Goal: Task Accomplishment & Management: Manage account settings

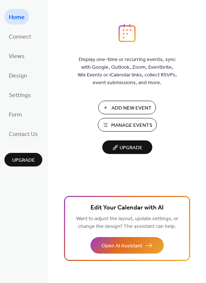
click at [129, 102] on button "Add New Event" at bounding box center [127, 108] width 58 height 14
click at [117, 124] on span "Manage Events" at bounding box center [131, 126] width 41 height 8
click at [25, 38] on span "Connect" at bounding box center [20, 36] width 22 height 11
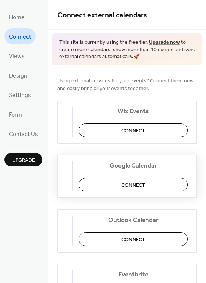
click at [144, 185] on span "Connect" at bounding box center [133, 185] width 24 height 8
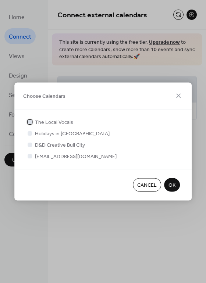
drag, startPoint x: 30, startPoint y: 122, endPoint x: 35, endPoint y: 124, distance: 5.6
click at [30, 122] on div at bounding box center [30, 121] width 4 height 4
drag, startPoint x: 29, startPoint y: 157, endPoint x: 33, endPoint y: 159, distance: 5.1
click at [29, 157] on div at bounding box center [30, 156] width 4 height 4
click at [31, 157] on div at bounding box center [30, 156] width 4 height 4
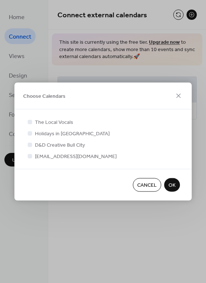
click at [172, 185] on span "OK" at bounding box center [171, 186] width 7 height 8
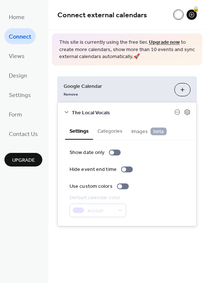
click at [104, 130] on button "Categories" at bounding box center [110, 130] width 34 height 17
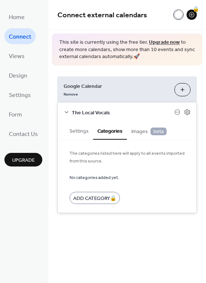
click at [138, 128] on span "Images beta" at bounding box center [148, 132] width 35 height 8
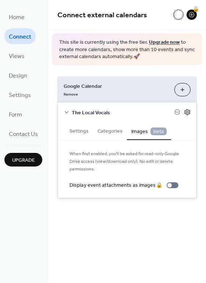
click at [188, 113] on icon at bounding box center [187, 112] width 3 height 3
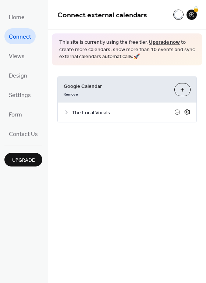
click at [188, 113] on icon at bounding box center [187, 112] width 3 height 3
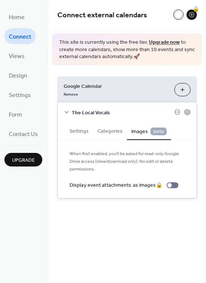
click at [4, 54] on div "Home Connect Views Design Settings Form Contact Us Upgrade" at bounding box center [24, 141] width 48 height 283
click at [19, 54] on span "Views" at bounding box center [17, 56] width 16 height 11
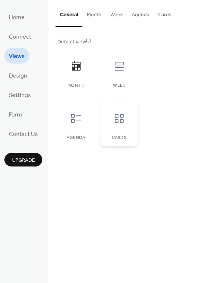
click at [117, 121] on icon at bounding box center [119, 118] width 9 height 9
click at [87, 16] on button "Month" at bounding box center [94, 13] width 24 height 26
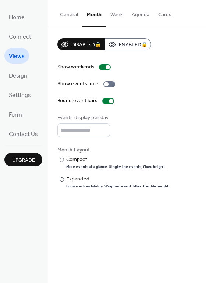
click at [119, 12] on button "Week" at bounding box center [116, 13] width 21 height 26
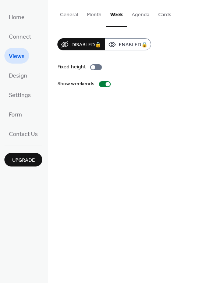
click at [69, 13] on button "General" at bounding box center [69, 13] width 27 height 26
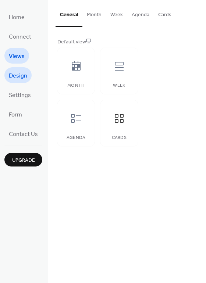
click at [21, 74] on span "Design" at bounding box center [18, 75] width 18 height 11
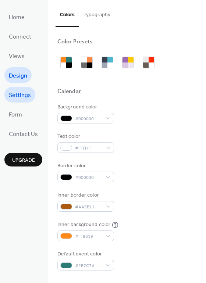
click at [23, 97] on span "Settings" at bounding box center [20, 95] width 22 height 11
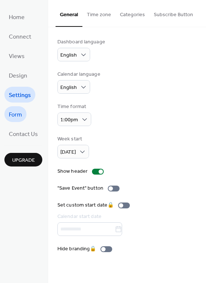
click at [22, 112] on span "Form" at bounding box center [15, 114] width 13 height 11
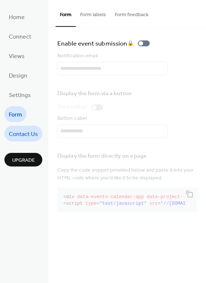
click at [21, 135] on span "Contact Us" at bounding box center [23, 134] width 29 height 11
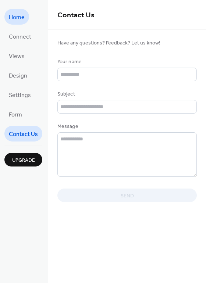
click at [20, 16] on span "Home" at bounding box center [17, 17] width 16 height 11
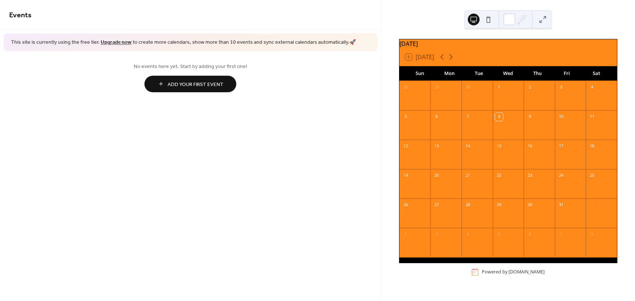
click at [228, 82] on button "Add Your First Event" at bounding box center [190, 84] width 92 height 17
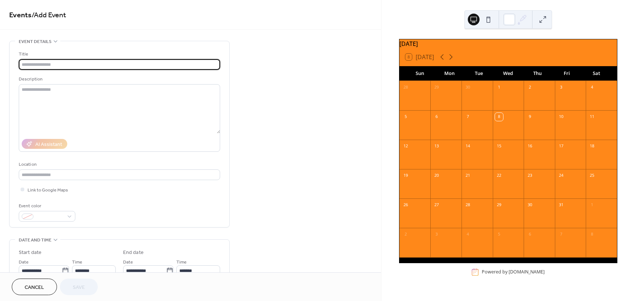
click at [97, 64] on input "text" at bounding box center [119, 64] width 201 height 11
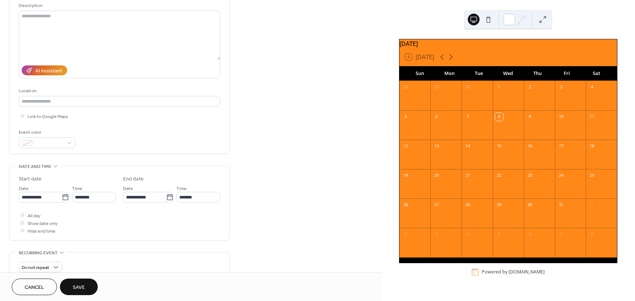
scroll to position [218, 0]
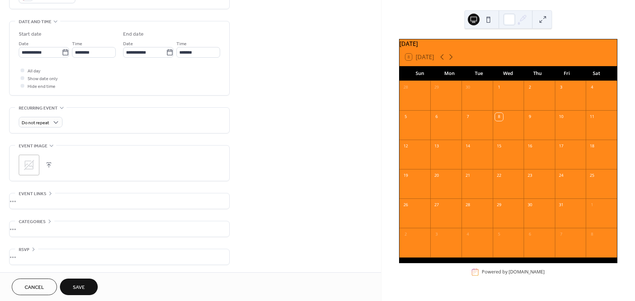
type input "**********"
click at [25, 201] on div "•••" at bounding box center [120, 200] width 220 height 15
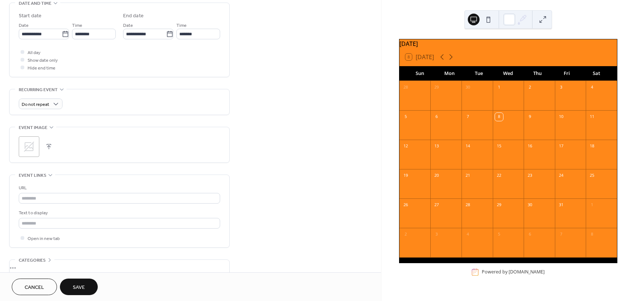
scroll to position [257, 0]
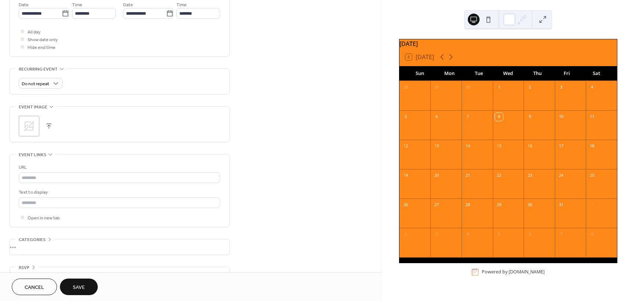
click at [28, 125] on icon at bounding box center [29, 126] width 10 height 10
click at [51, 136] on div "Monthly" at bounding box center [40, 138] width 43 height 14
click at [41, 80] on span "Do not repeat" at bounding box center [36, 84] width 28 height 8
click at [47, 135] on div "Monthly" at bounding box center [40, 138] width 43 height 14
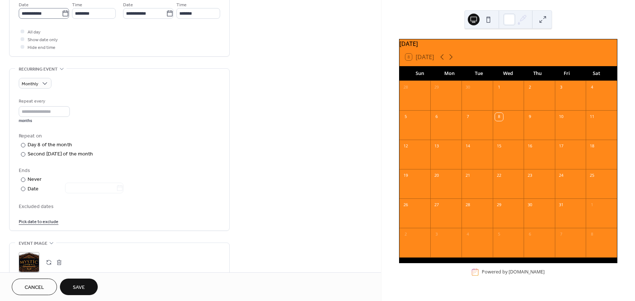
click at [62, 14] on icon at bounding box center [65, 13] width 7 height 7
click at [62, 14] on input "**********" at bounding box center [40, 13] width 43 height 11
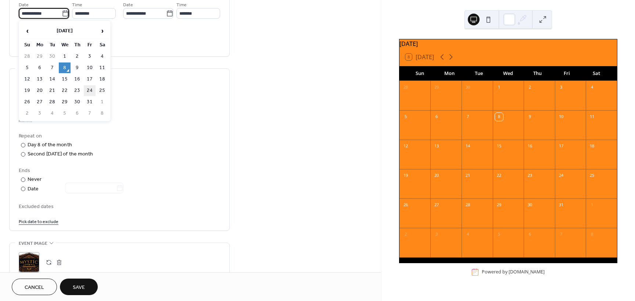
click at [90, 92] on td "24" at bounding box center [90, 90] width 12 height 11
type input "**********"
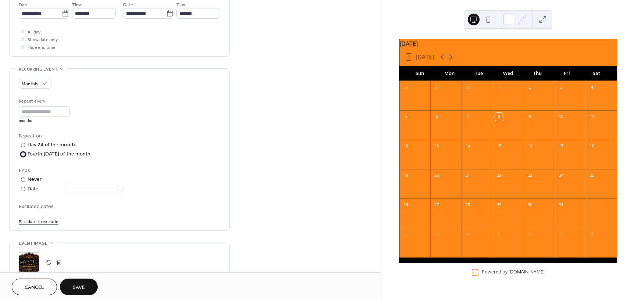
click at [28, 155] on div "Fourth Friday of the month" at bounding box center [59, 154] width 63 height 8
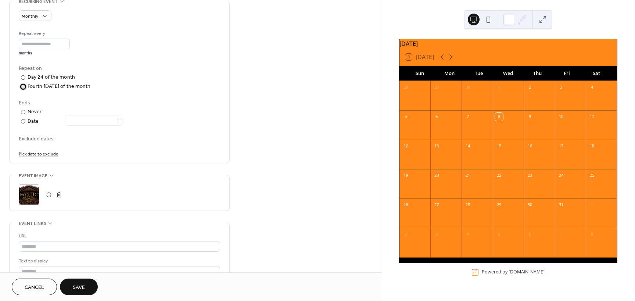
scroll to position [294, 0]
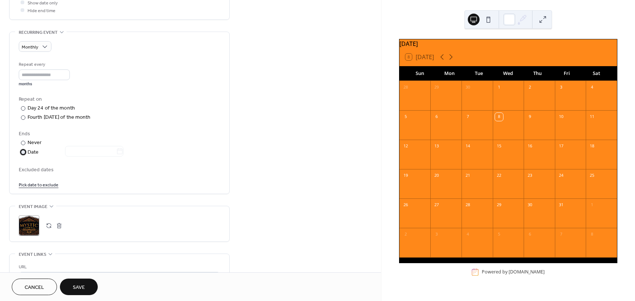
click at [26, 153] on label "​ Date" at bounding box center [72, 152] width 106 height 8
click at [124, 150] on icon at bounding box center [119, 151] width 7 height 7
click at [116, 150] on input "text" at bounding box center [90, 151] width 51 height 11
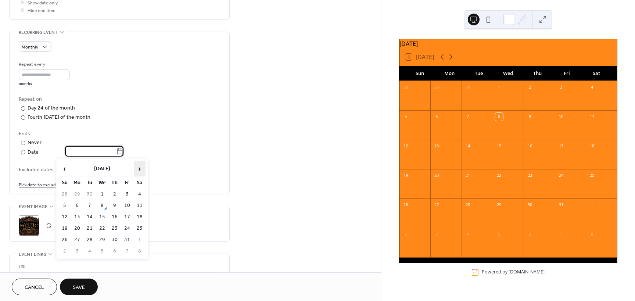
click at [140, 170] on span "›" at bounding box center [139, 168] width 11 height 15
drag, startPoint x: 63, startPoint y: 168, endPoint x: 80, endPoint y: 179, distance: 20.6
click at [64, 168] on span "‹" at bounding box center [64, 168] width 11 height 15
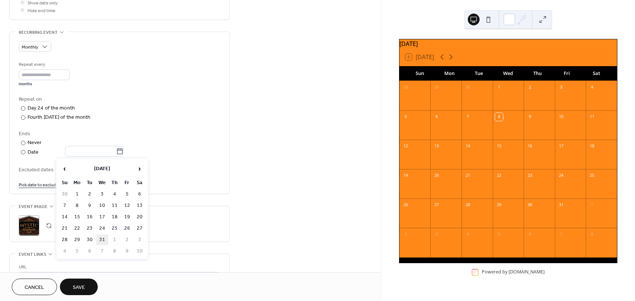
click at [100, 240] on td "31" at bounding box center [102, 240] width 12 height 11
type input "**********"
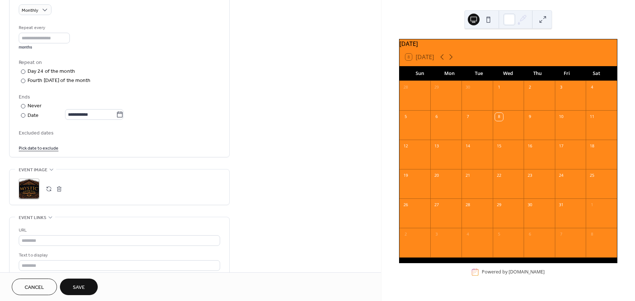
click at [170, 136] on span "Excluded dates" at bounding box center [119, 133] width 201 height 8
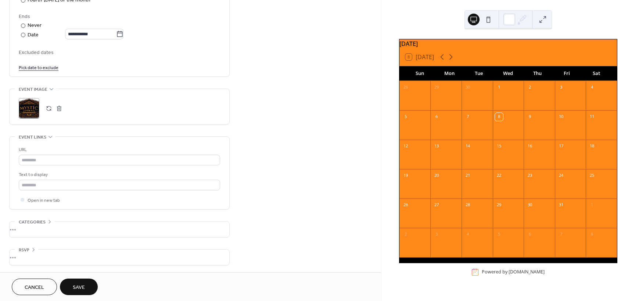
scroll to position [412, 0]
click at [42, 160] on input "text" at bounding box center [119, 159] width 201 height 11
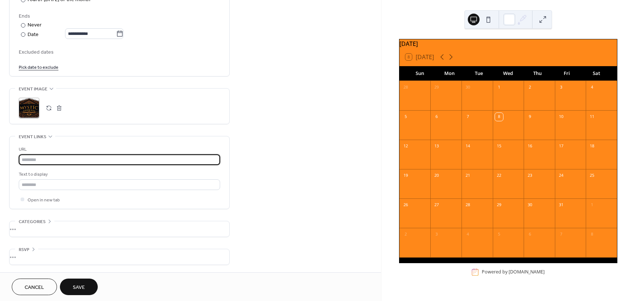
paste input "**********"
type input "**********"
click at [182, 183] on input "text" at bounding box center [119, 184] width 201 height 11
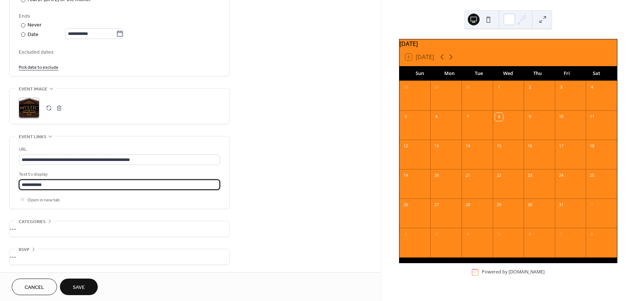
type input "**********"
click at [39, 221] on span "Categories" at bounding box center [32, 222] width 27 height 8
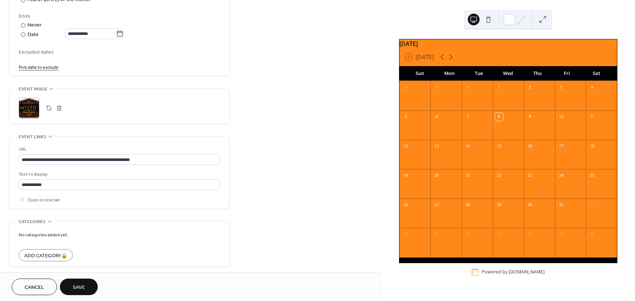
drag, startPoint x: 240, startPoint y: 214, endPoint x: 257, endPoint y: 214, distance: 16.2
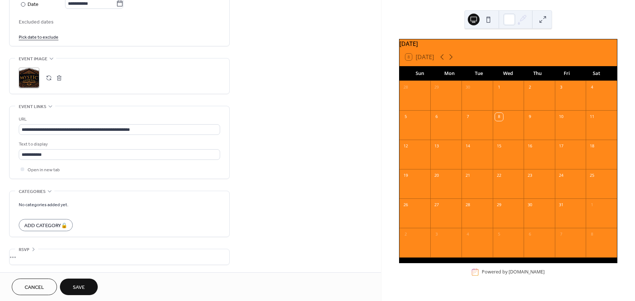
click at [25, 251] on div "•••" at bounding box center [120, 256] width 220 height 15
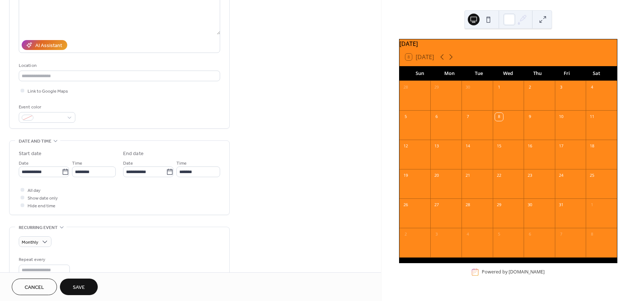
scroll to position [135, 0]
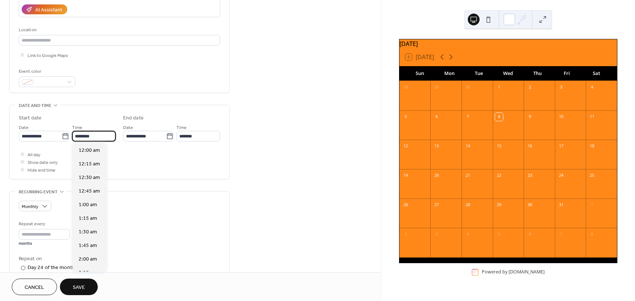
click at [79, 137] on input "********" at bounding box center [94, 136] width 44 height 11
type input "*******"
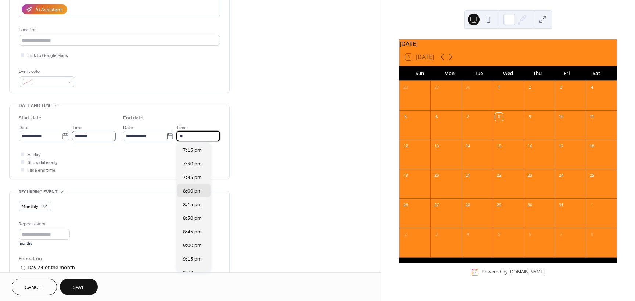
scroll to position [130, 0]
type input "********"
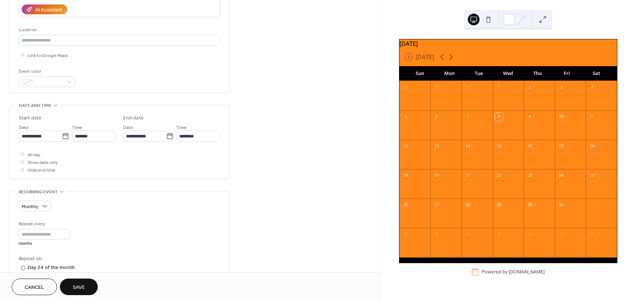
click at [276, 148] on div "**********" at bounding box center [190, 254] width 381 height 697
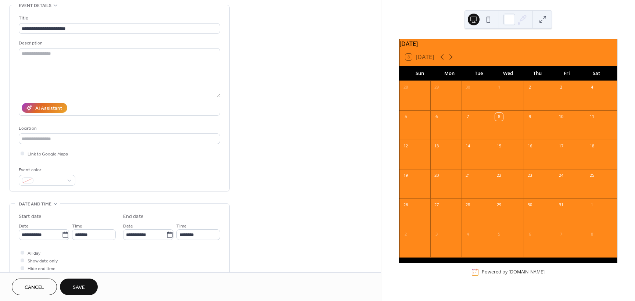
scroll to position [0, 0]
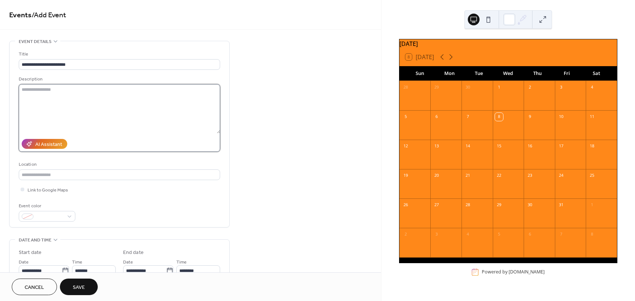
click at [74, 94] on textarea at bounding box center [119, 108] width 201 height 49
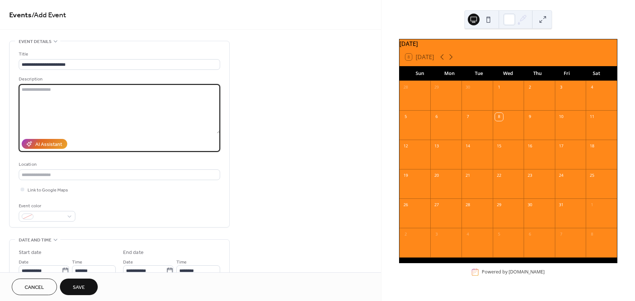
paste textarea "**********"
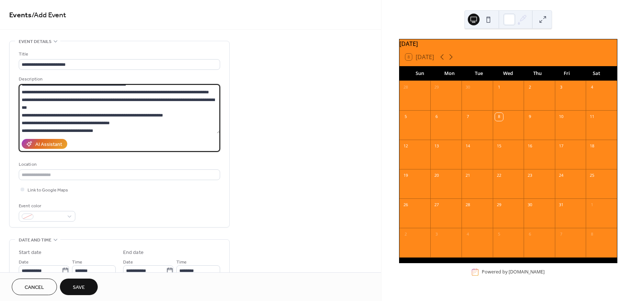
scroll to position [38, 0]
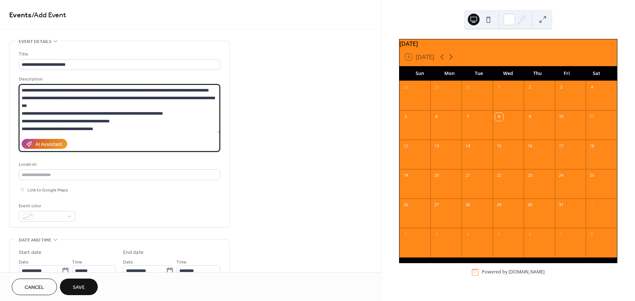
click at [72, 87] on textarea "**********" at bounding box center [119, 108] width 201 height 49
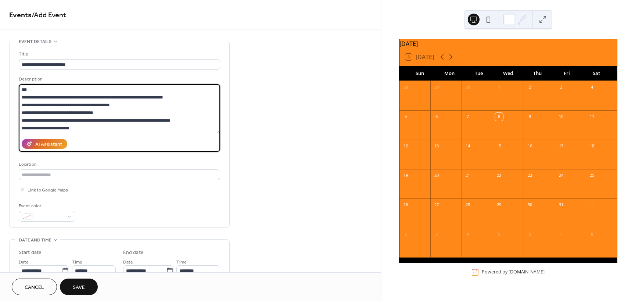
scroll to position [75, 0]
click at [46, 99] on textarea "**********" at bounding box center [119, 108] width 201 height 49
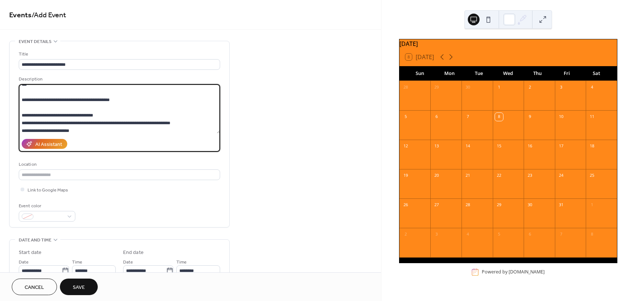
drag, startPoint x: 39, startPoint y: 123, endPoint x: 108, endPoint y: 123, distance: 69.1
click at [108, 123] on textarea "**********" at bounding box center [119, 108] width 201 height 49
type textarea "**********"
click at [37, 173] on input "text" at bounding box center [119, 174] width 201 height 11
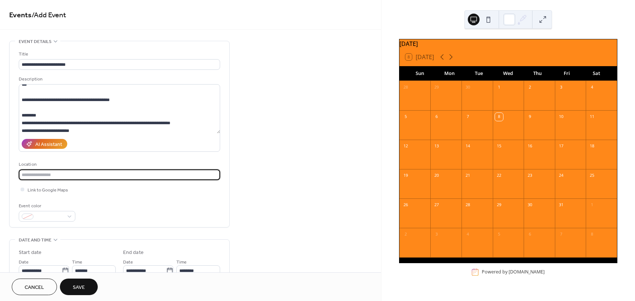
paste input "**********"
type input "**********"
click at [33, 124] on textarea "**********" at bounding box center [119, 108] width 201 height 49
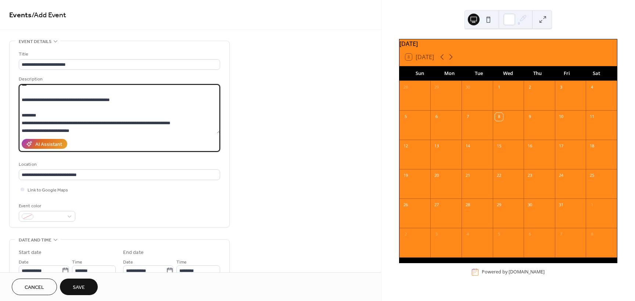
click at [33, 124] on textarea "**********" at bounding box center [119, 108] width 201 height 49
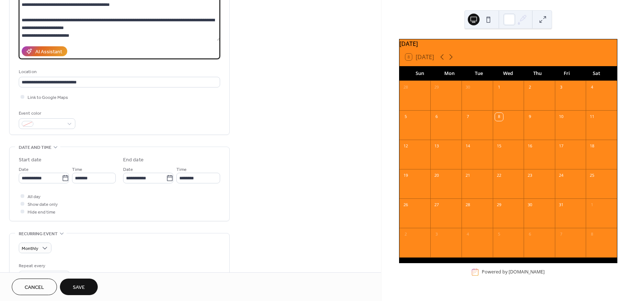
scroll to position [0, 0]
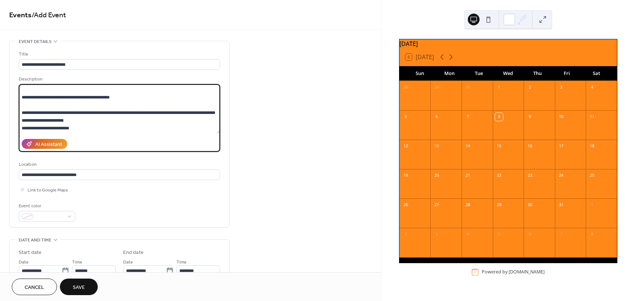
type textarea "**********"
click at [489, 21] on button at bounding box center [489, 20] width 12 height 12
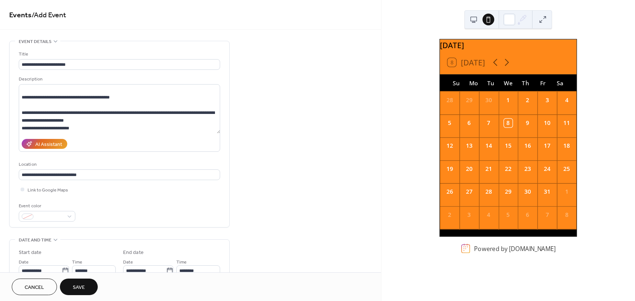
click at [472, 20] on button at bounding box center [474, 20] width 12 height 12
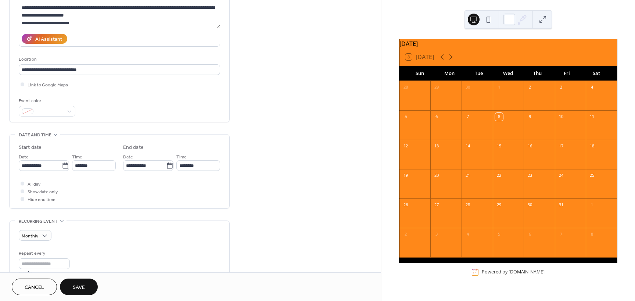
scroll to position [110, 0]
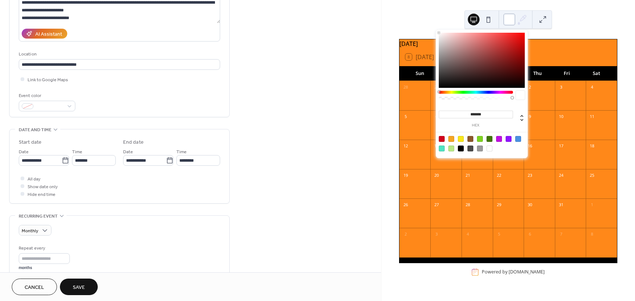
click at [508, 18] on div at bounding box center [510, 20] width 12 height 12
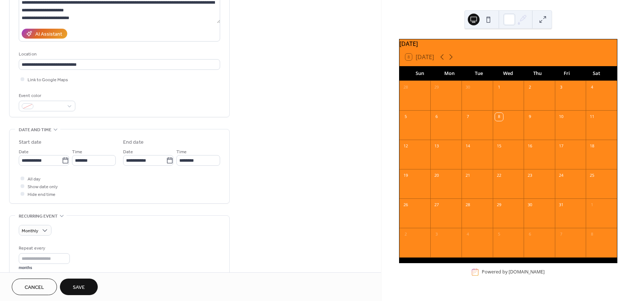
click at [87, 288] on button "Save" at bounding box center [79, 287] width 38 height 17
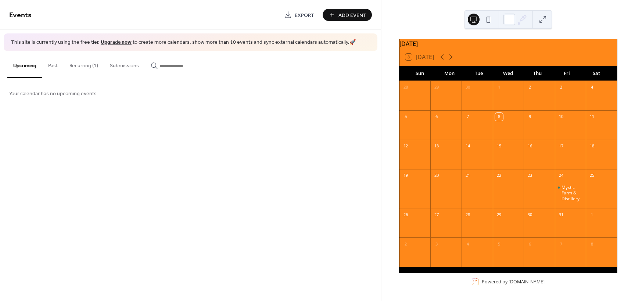
click at [88, 69] on button "Recurring (1)" at bounding box center [84, 64] width 40 height 26
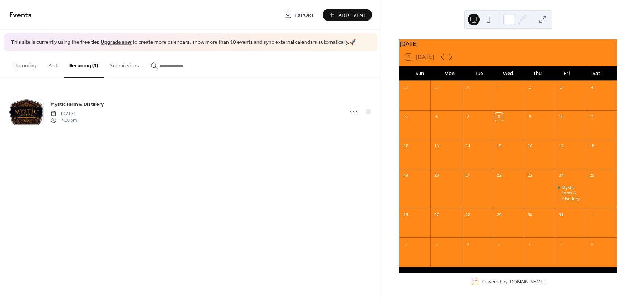
click at [546, 18] on button at bounding box center [543, 20] width 12 height 12
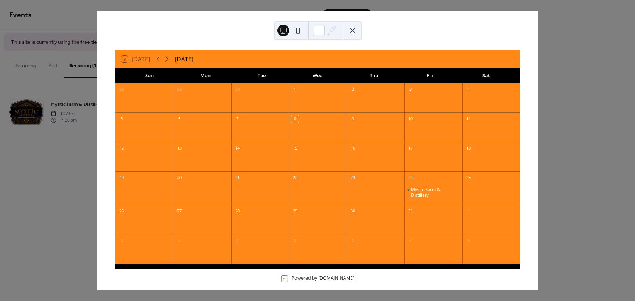
click at [298, 32] on button at bounding box center [298, 31] width 12 height 12
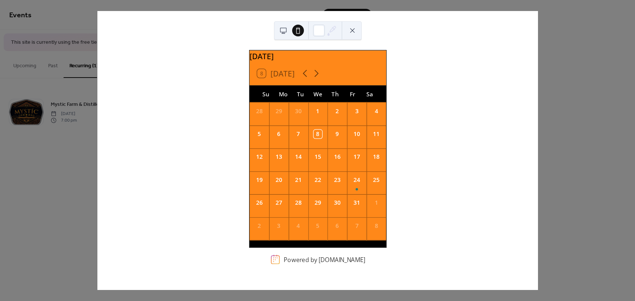
click at [350, 28] on button at bounding box center [353, 31] width 12 height 12
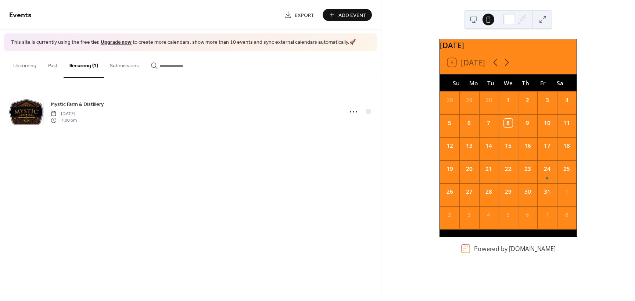
click at [291, 15] on link "Export" at bounding box center [299, 15] width 41 height 12
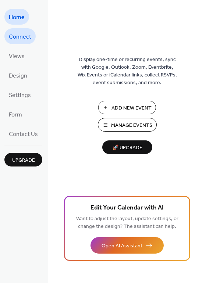
click at [22, 42] on span "Connect" at bounding box center [20, 36] width 22 height 11
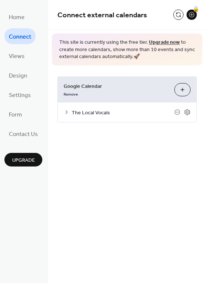
click at [179, 88] on button "Choose Calendars" at bounding box center [182, 89] width 16 height 13
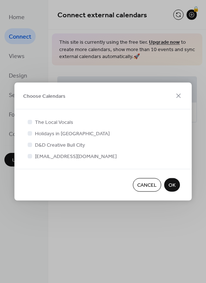
click at [144, 182] on span "Cancel" at bounding box center [146, 186] width 19 height 8
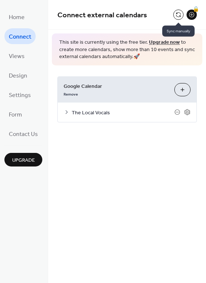
click at [180, 12] on button at bounding box center [178, 15] width 10 height 10
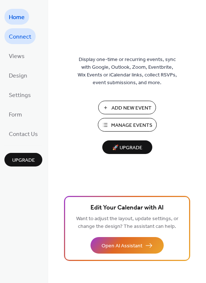
click at [24, 31] on span "Connect" at bounding box center [20, 36] width 22 height 11
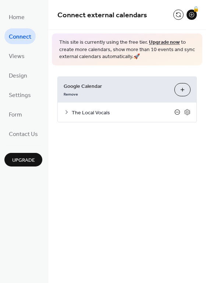
click at [177, 113] on icon at bounding box center [177, 112] width 6 height 6
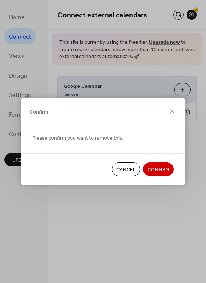
click at [161, 173] on span "Confirm" at bounding box center [158, 170] width 22 height 8
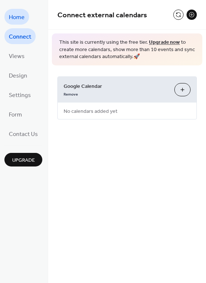
drag, startPoint x: 22, startPoint y: 21, endPoint x: 21, endPoint y: 15, distance: 5.9
click at [21, 15] on span "Home" at bounding box center [17, 17] width 16 height 11
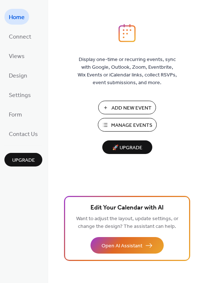
click at [132, 126] on span "Manage Events" at bounding box center [131, 126] width 41 height 8
click at [15, 76] on span "Design" at bounding box center [18, 75] width 18 height 11
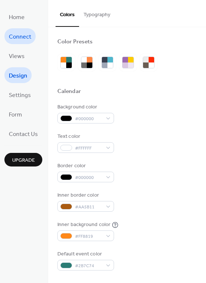
click at [17, 39] on span "Connect" at bounding box center [20, 36] width 22 height 11
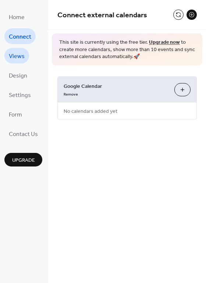
click at [17, 63] on link "Views" at bounding box center [16, 56] width 25 height 16
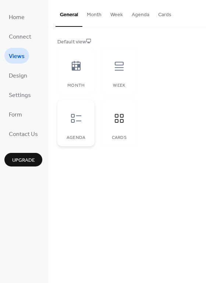
click at [74, 121] on icon at bounding box center [76, 118] width 10 height 9
click at [120, 72] on div at bounding box center [119, 66] width 22 height 22
click at [119, 126] on div at bounding box center [119, 118] width 22 height 22
click at [22, 80] on span "Design" at bounding box center [18, 75] width 18 height 11
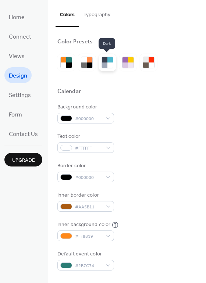
click at [104, 63] on div at bounding box center [105, 65] width 6 height 6
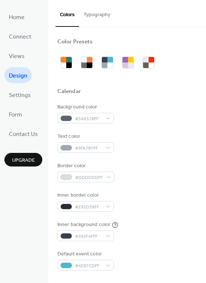
click at [67, 62] on div at bounding box center [69, 60] width 6 height 6
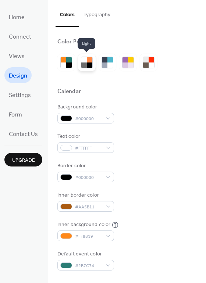
click at [90, 62] on div at bounding box center [90, 60] width 6 height 6
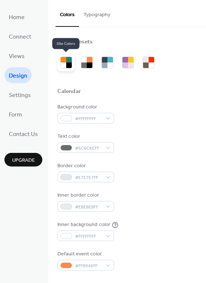
click at [67, 61] on div at bounding box center [69, 60] width 6 height 6
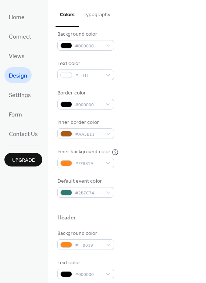
scroll to position [74, 0]
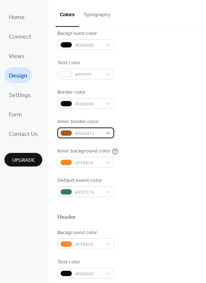
click at [108, 134] on div "#AA5B11" at bounding box center [85, 133] width 57 height 11
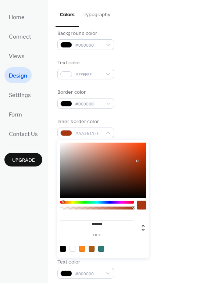
type input "*******"
click at [62, 202] on div at bounding box center [63, 202] width 2 height 2
click at [156, 109] on div "Background color #000000 Text color #FFFFFF Border color #000000 Inner border c…" at bounding box center [126, 113] width 139 height 167
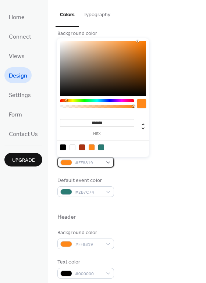
click at [107, 164] on div "#FF8819" at bounding box center [85, 162] width 57 height 11
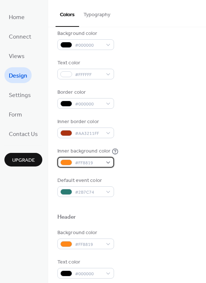
click at [107, 164] on div "#FF8819" at bounding box center [85, 162] width 57 height 11
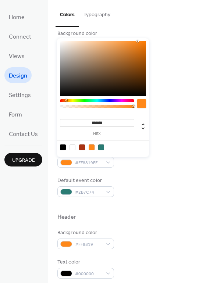
type input "*******"
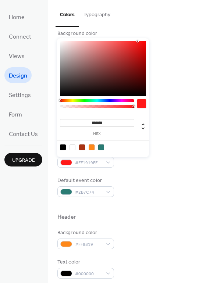
drag, startPoint x: 66, startPoint y: 101, endPoint x: 37, endPoint y: 97, distance: 29.3
click at [37, 97] on body "Home Connect Views Design Settings Form Contact Us Upgrade Design Upgrade Color…" at bounding box center [103, 141] width 206 height 283
click at [141, 183] on div "Default event color #2B7C74" at bounding box center [126, 187] width 139 height 20
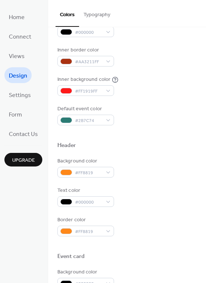
scroll to position [147, 0]
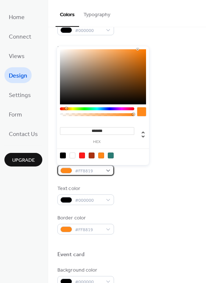
click at [108, 171] on div "#FF8819" at bounding box center [85, 170] width 57 height 11
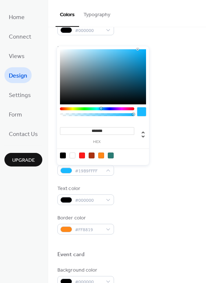
drag, startPoint x: 90, startPoint y: 109, endPoint x: 101, endPoint y: 110, distance: 10.7
click at [101, 110] on div at bounding box center [97, 108] width 74 height 3
click at [112, 153] on div at bounding box center [111, 156] width 6 height 6
type input "*******"
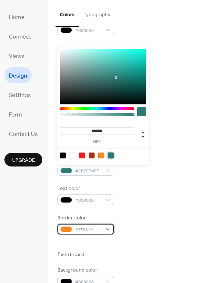
click at [108, 229] on div "#FF8819" at bounding box center [85, 229] width 57 height 11
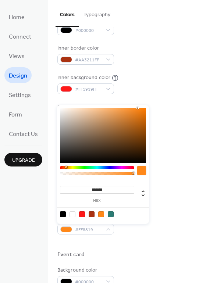
click at [111, 218] on div at bounding box center [102, 214] width 93 height 14
click at [112, 213] on div at bounding box center [111, 214] width 6 height 6
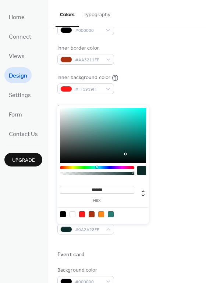
type input "*******"
drag, startPoint x: 120, startPoint y: 146, endPoint x: 125, endPoint y: 154, distance: 9.6
click at [125, 154] on div at bounding box center [103, 135] width 86 height 55
click at [158, 237] on div at bounding box center [126, 243] width 139 height 17
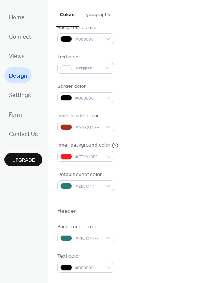
scroll to position [57, 0]
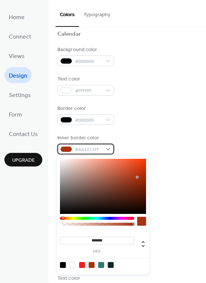
click at [108, 149] on div "#AA3211FF" at bounding box center [85, 149] width 57 height 11
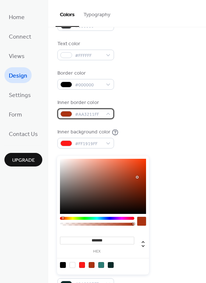
scroll to position [94, 0]
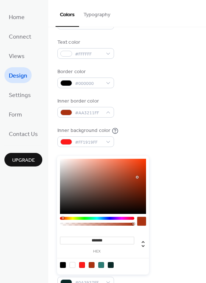
click at [101, 264] on div at bounding box center [101, 265] width 6 height 6
type input "*******"
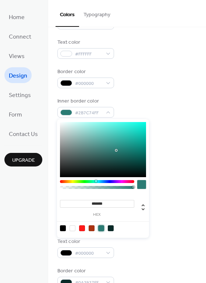
click at [156, 101] on div "Inner border color #2B7C74FF" at bounding box center [126, 107] width 139 height 20
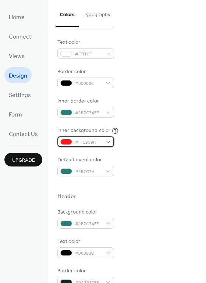
click at [108, 142] on div "#FF1919FF" at bounding box center [85, 141] width 57 height 11
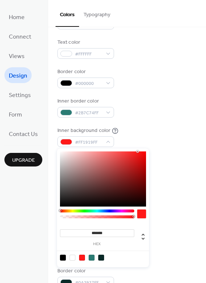
click at [91, 257] on div at bounding box center [92, 258] width 6 height 6
type input "*******"
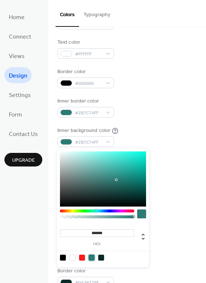
click at [168, 130] on div "Inner background color #2B7C74FF" at bounding box center [126, 137] width 139 height 20
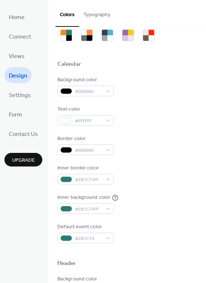
scroll to position [0, 0]
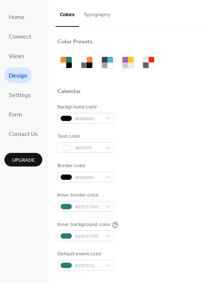
click at [96, 12] on button "Typography" at bounding box center [97, 13] width 36 height 26
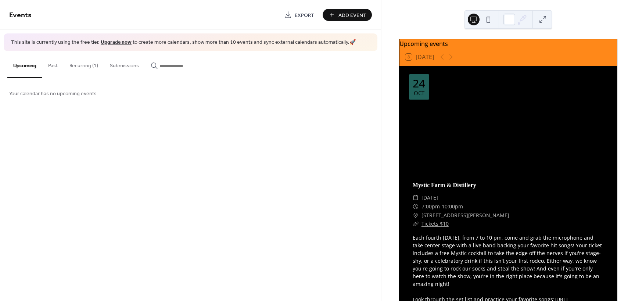
click at [87, 67] on button "Recurring (1)" at bounding box center [84, 64] width 40 height 26
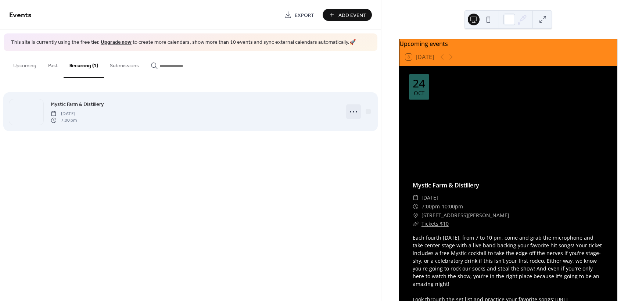
click at [356, 112] on icon at bounding box center [354, 112] width 12 height 12
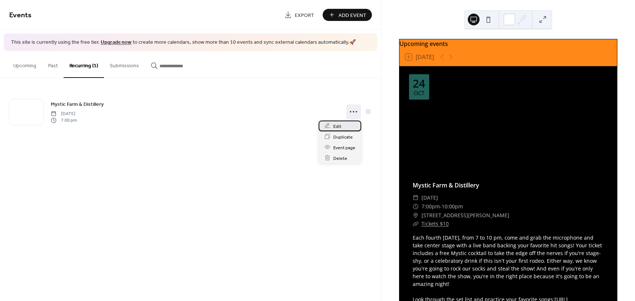
click at [350, 126] on div "Edit" at bounding box center [340, 126] width 43 height 11
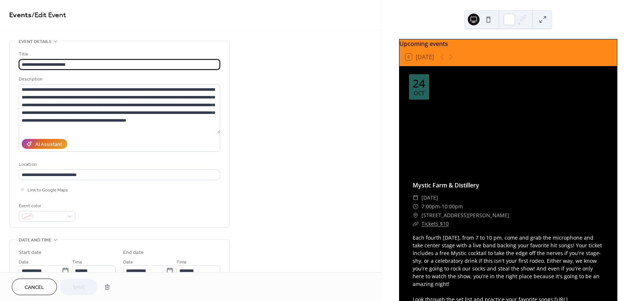
type input "**********"
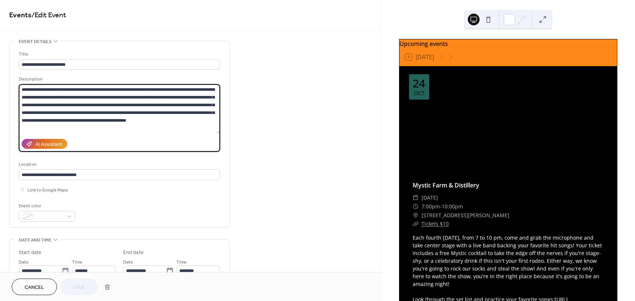
drag, startPoint x: 194, startPoint y: 88, endPoint x: 211, endPoint y: 119, distance: 35.4
click at [211, 119] on textarea "**********" at bounding box center [119, 108] width 201 height 49
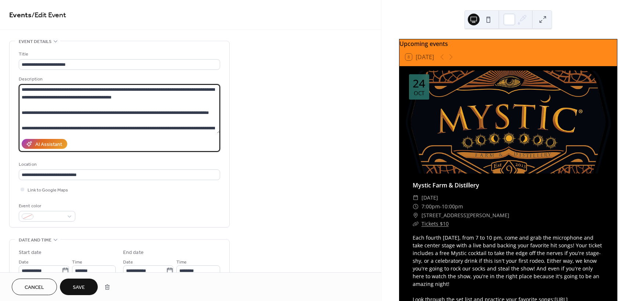
drag, startPoint x: 22, startPoint y: 112, endPoint x: 167, endPoint y: 111, distance: 145.6
click at [167, 111] on textarea "**********" at bounding box center [119, 108] width 201 height 49
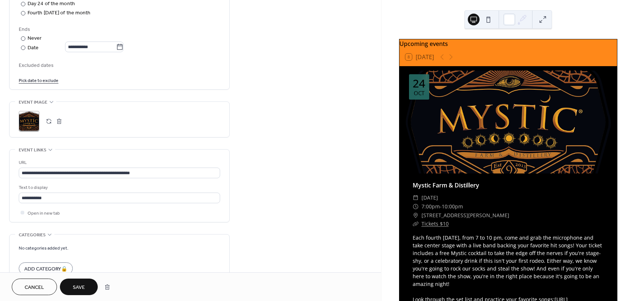
scroll to position [404, 0]
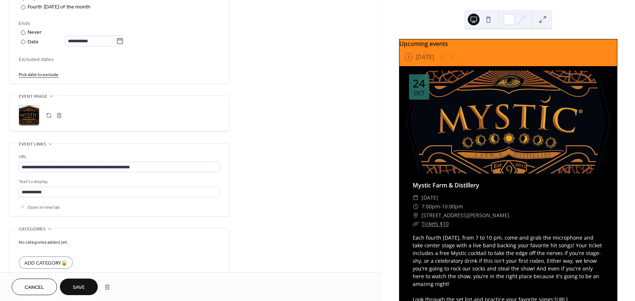
click at [48, 144] on div "•••" at bounding box center [120, 144] width 220 height 1
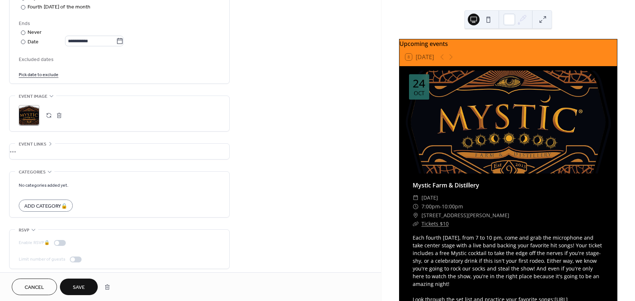
click at [48, 144] on div "•••" at bounding box center [120, 151] width 220 height 15
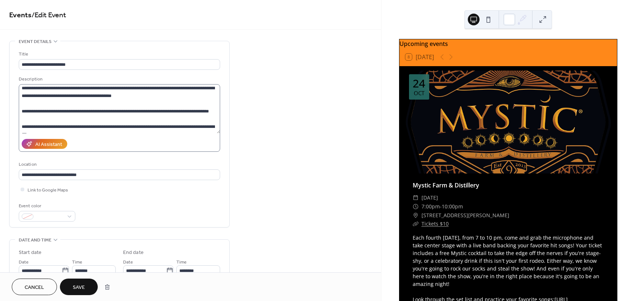
scroll to position [0, 0]
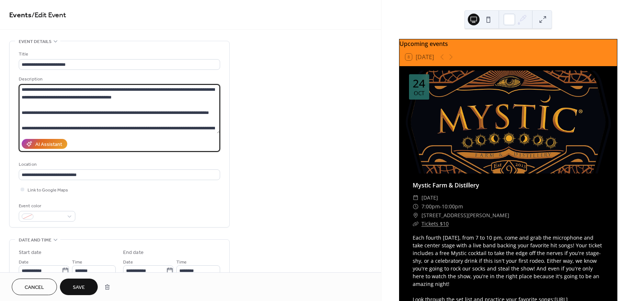
drag, startPoint x: 22, startPoint y: 112, endPoint x: 178, endPoint y: 119, distance: 156.0
click at [178, 119] on textarea "**********" at bounding box center [119, 108] width 201 height 49
click at [68, 119] on textarea "**********" at bounding box center [119, 108] width 201 height 49
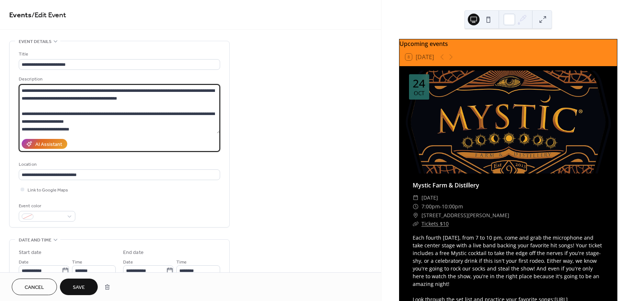
scroll to position [23, 0]
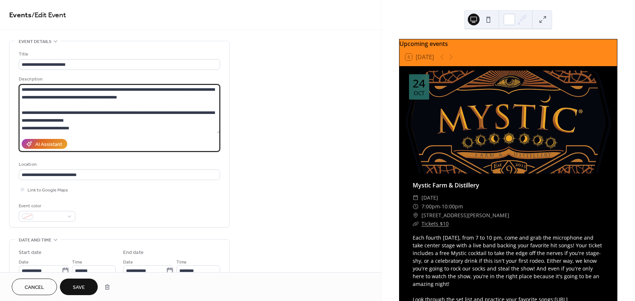
drag, startPoint x: 68, startPoint y: 102, endPoint x: 258, endPoint y: 141, distance: 194.3
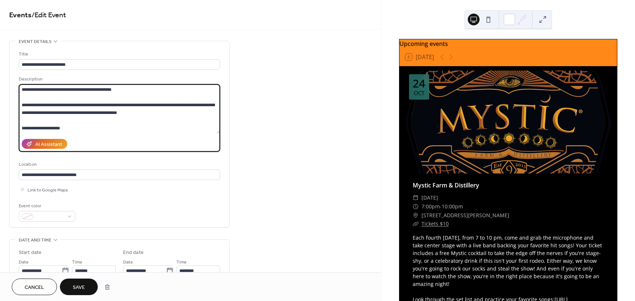
paste textarea "**********"
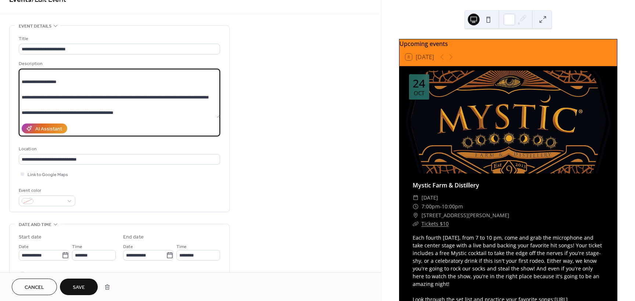
scroll to position [0, 0]
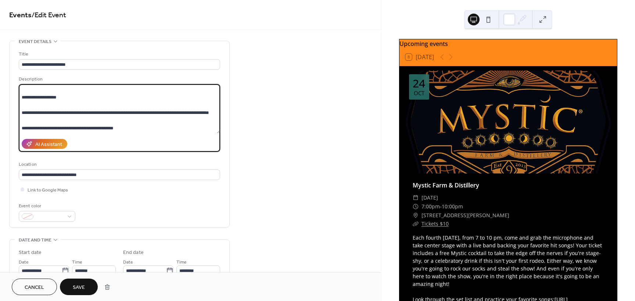
paste textarea "**********"
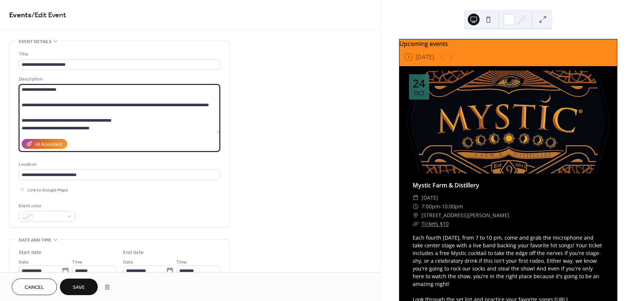
type textarea "**********"
click at [489, 20] on button at bounding box center [489, 20] width 12 height 12
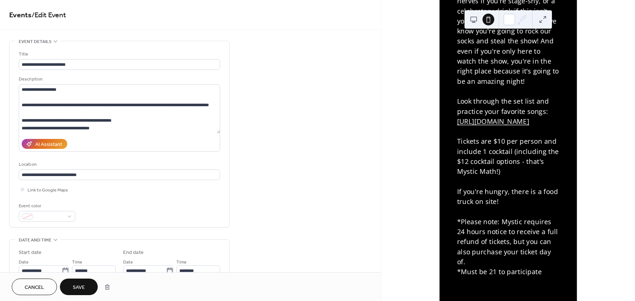
scroll to position [368, 0]
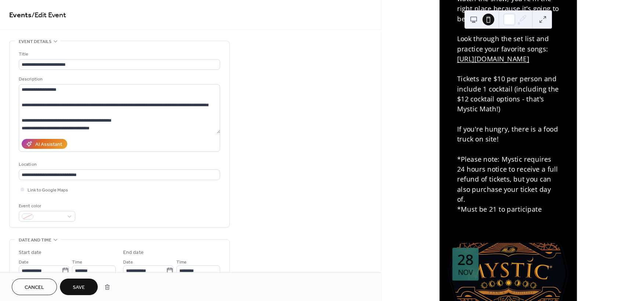
click at [79, 288] on span "Save" at bounding box center [79, 288] width 12 height 8
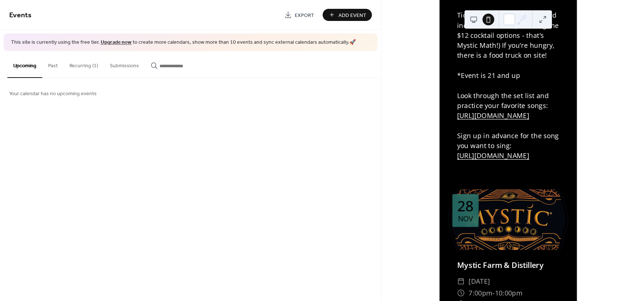
scroll to position [294, 0]
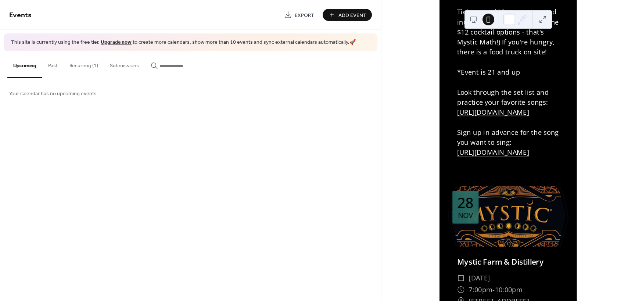
click at [476, 15] on button at bounding box center [474, 20] width 12 height 12
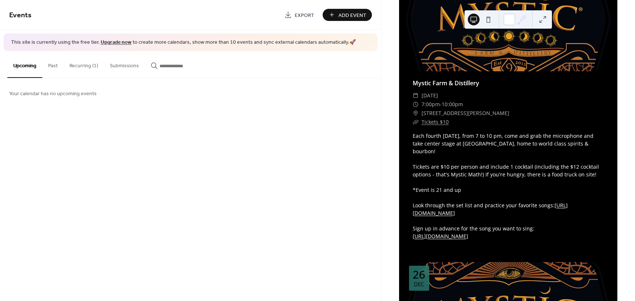
scroll to position [404, 0]
